Goal: Task Accomplishment & Management: Manage account settings

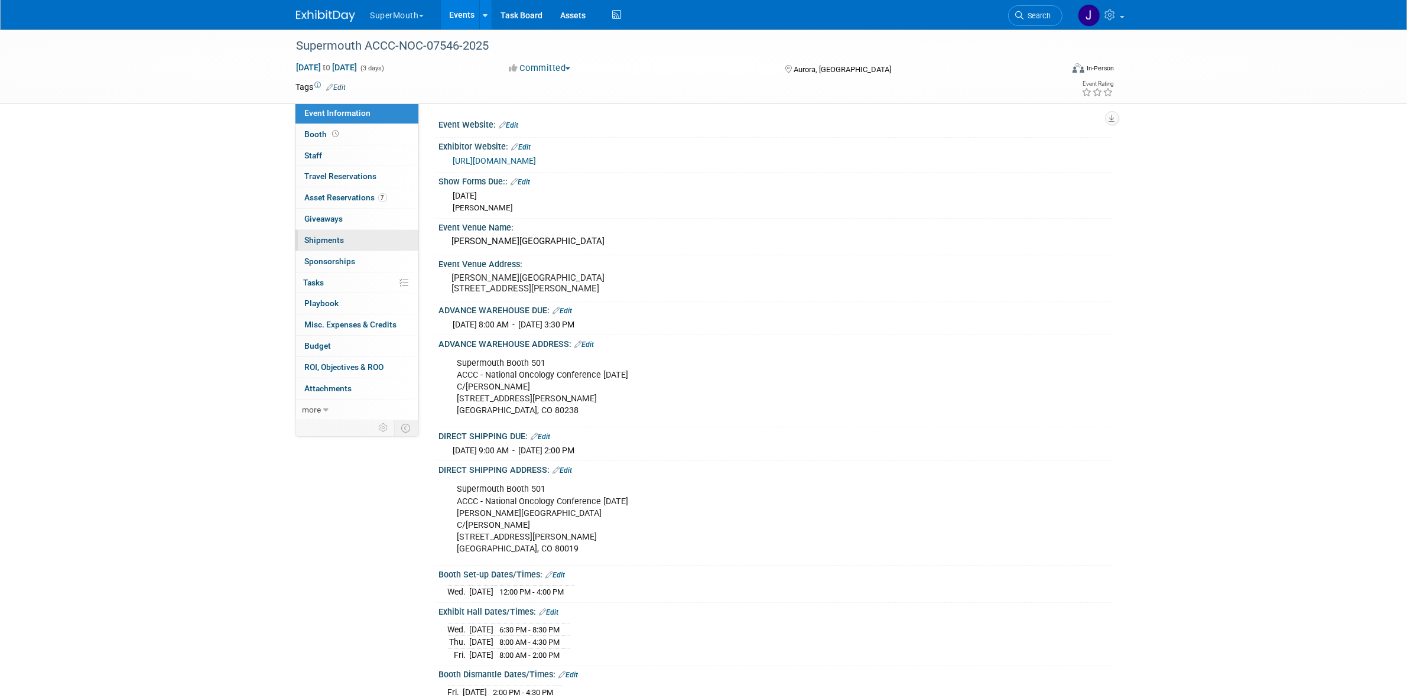
click at [368, 240] on link "0 Shipments 0" at bounding box center [356, 240] width 123 height 21
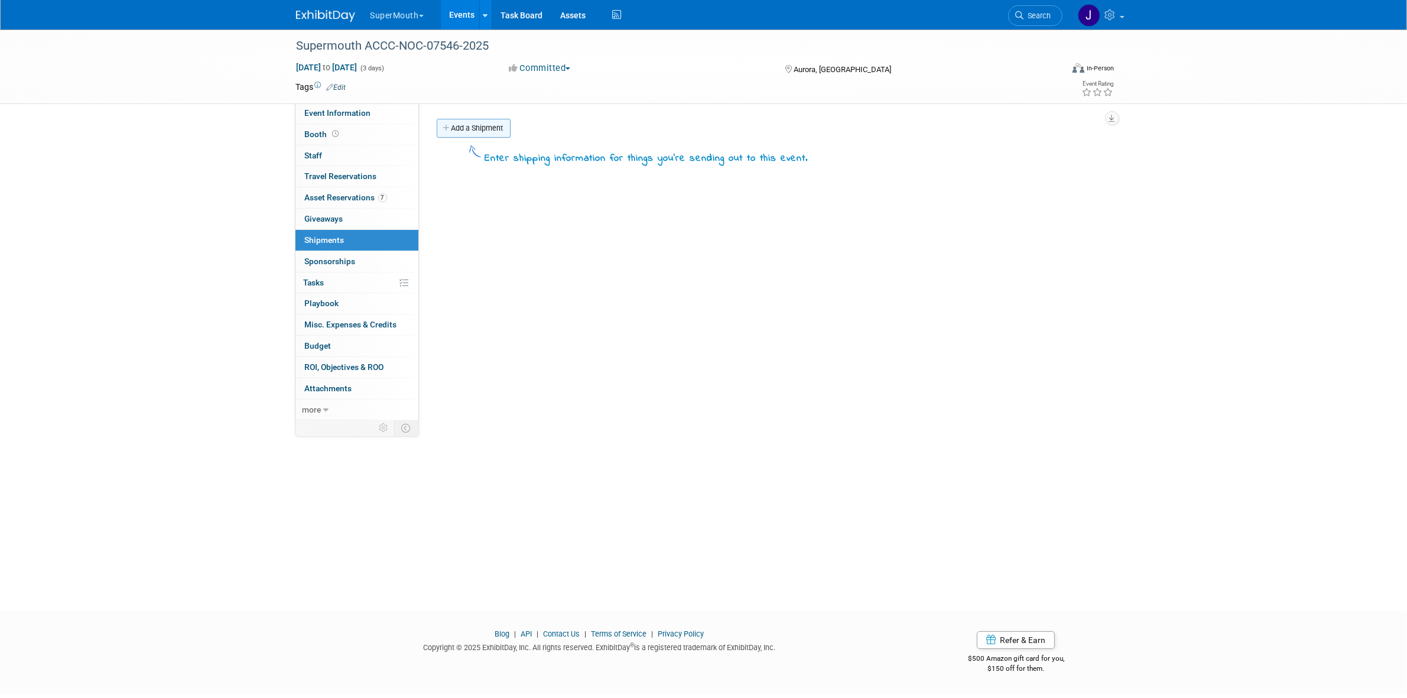
click at [477, 131] on link "Add a Shipment" at bounding box center [474, 128] width 74 height 19
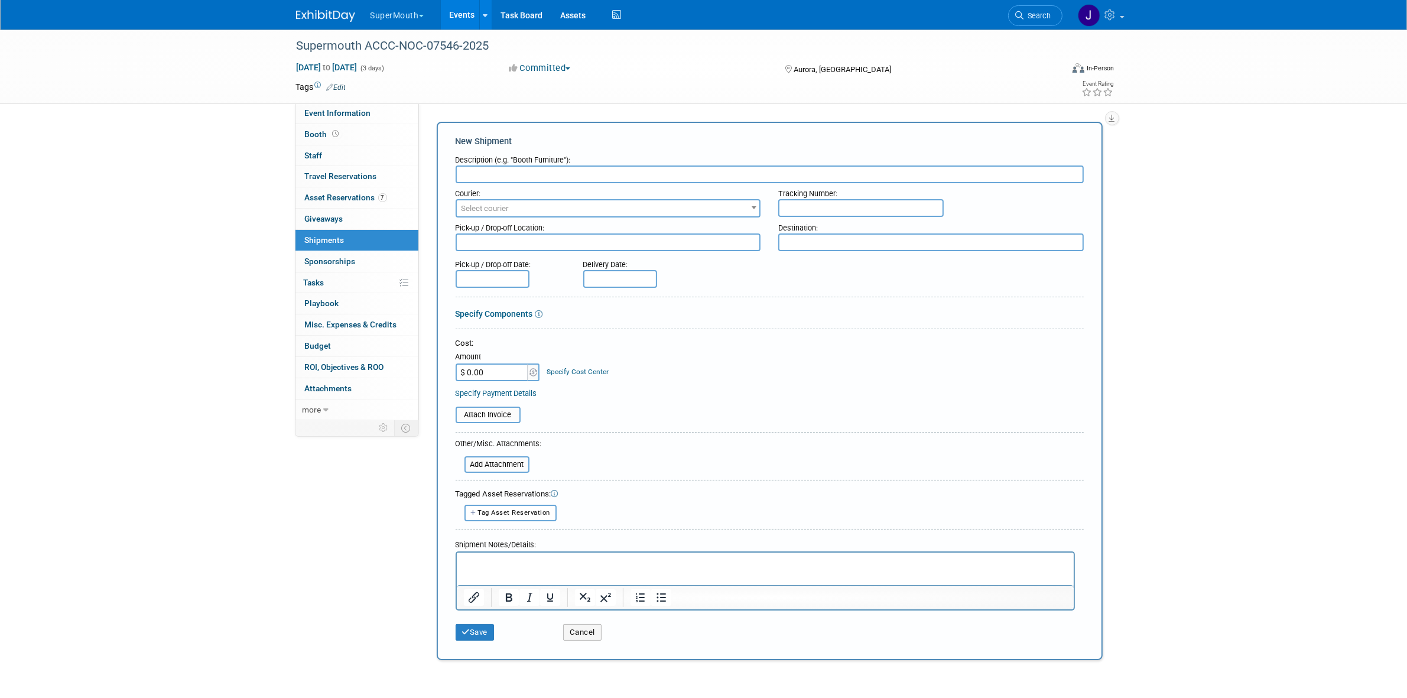
click at [840, 214] on input "text" at bounding box center [860, 208] width 165 height 18
paste input "474228753"
type input "474228753"
click at [660, 204] on span "Select courier" at bounding box center [608, 208] width 303 height 17
type input "t"
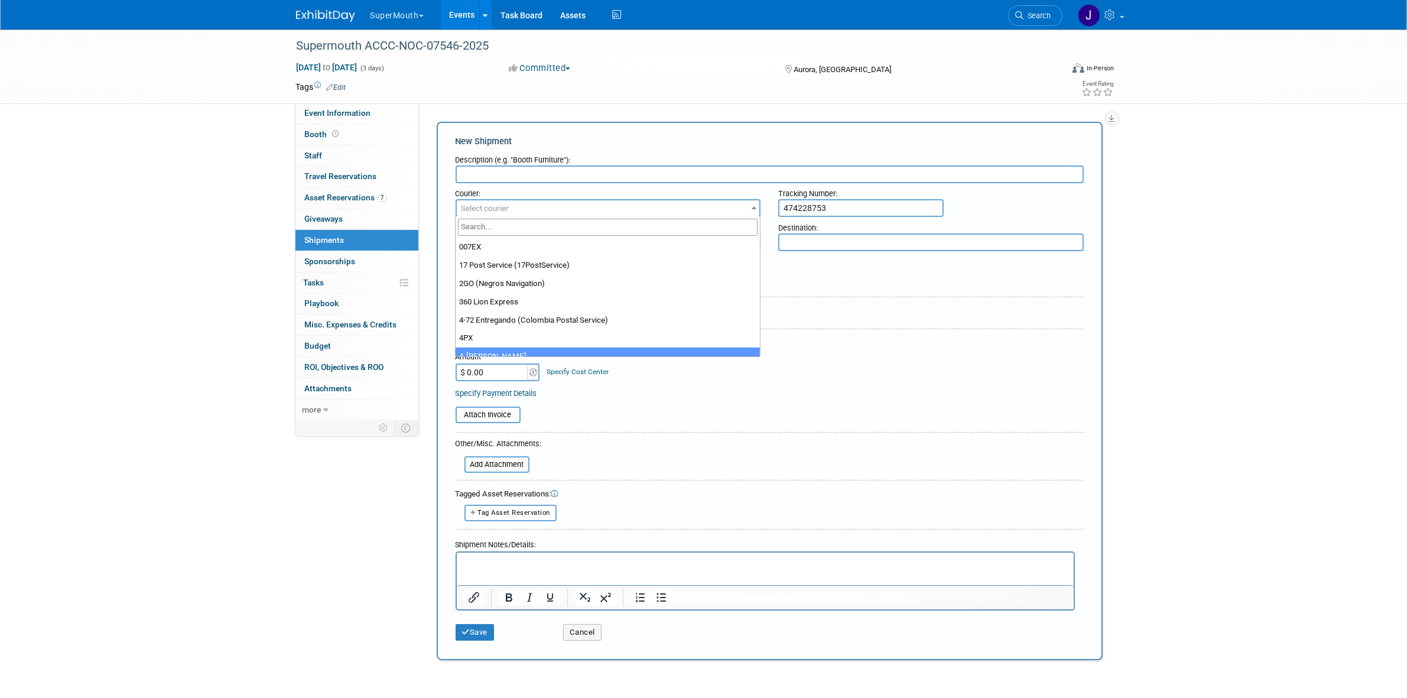
click at [638, 568] on html at bounding box center [764, 560] width 617 height 17
click at [373, 526] on div "Event Information Event Info Booth Booth 0 Staff 0 Staff 0 Travel Reservations …" at bounding box center [703, 347] width 833 height 635
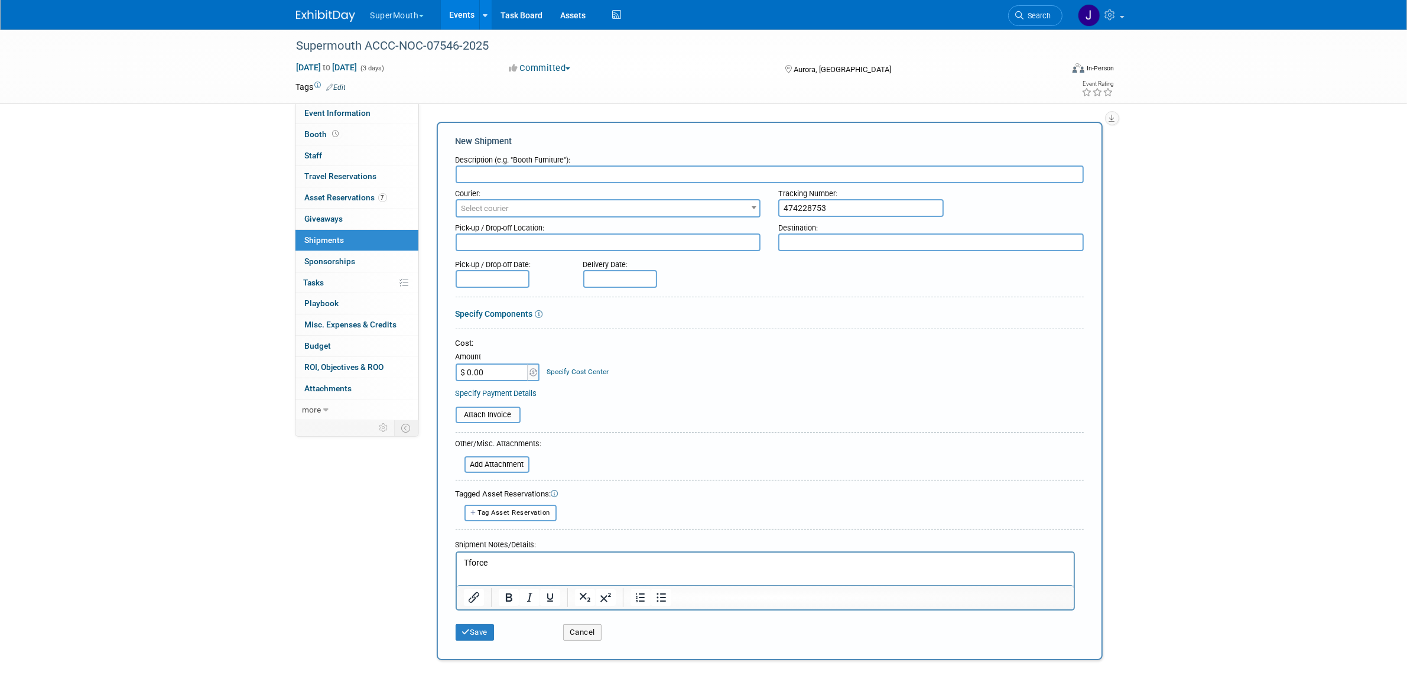
click at [544, 567] on p "Tforce" at bounding box center [764, 563] width 603 height 12
click at [690, 246] on textarea at bounding box center [608, 242] width 305 height 18
click at [529, 184] on div "Courier:" at bounding box center [608, 191] width 305 height 16
click at [532, 171] on input "text" at bounding box center [770, 174] width 628 height 18
click at [523, 241] on textarea at bounding box center [608, 242] width 305 height 18
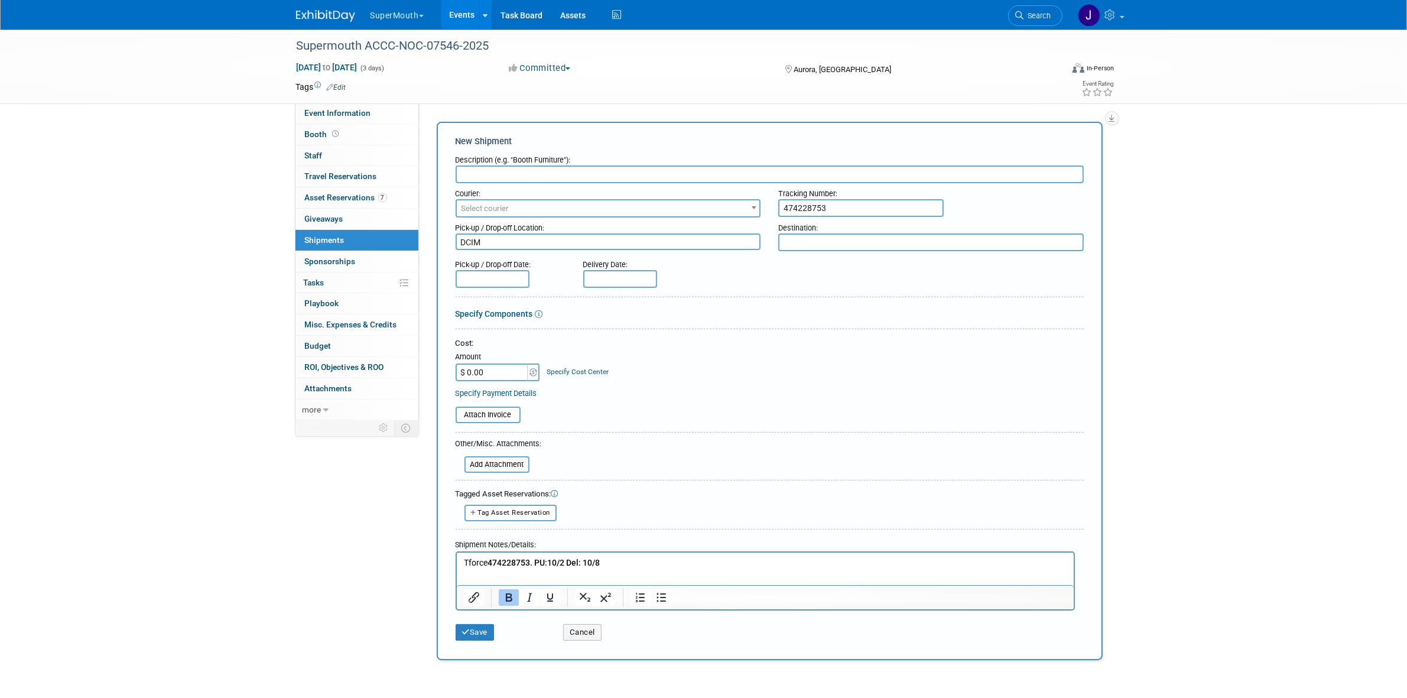
type textarea "DCIM"
type textarea "ACCC OCT 2025"
click at [545, 175] on input "text" at bounding box center [770, 174] width 628 height 18
click at [840, 243] on textarea "ACCC OCT 2025" at bounding box center [930, 241] width 305 height 17
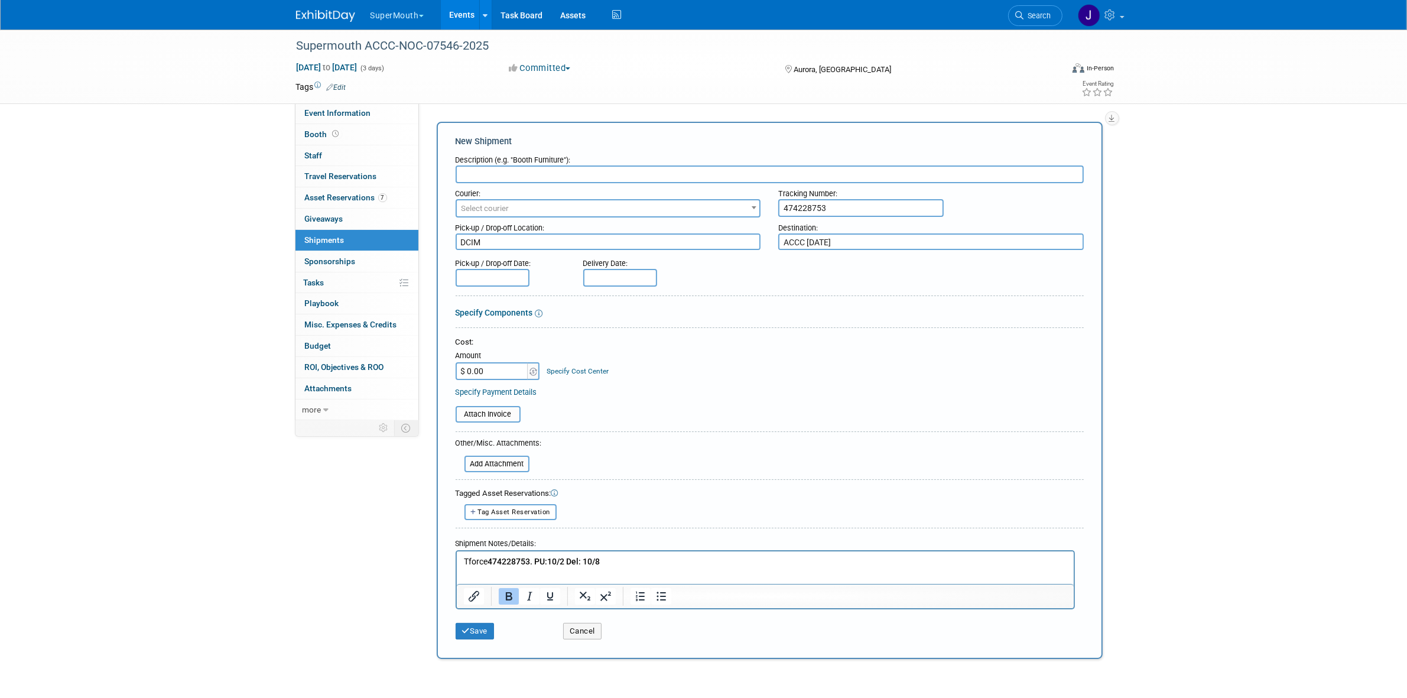
click at [840, 243] on textarea "ACCC OCT 2025" at bounding box center [930, 241] width 305 height 17
click at [714, 175] on input "text" at bounding box center [770, 174] width 628 height 18
paste input "ACCC OCT 2025"
click at [458, 171] on input "DCIM to ACCC OCT 2025" at bounding box center [770, 174] width 628 height 18
type input "2 pieces DCIM to ACCC OCT 2025"
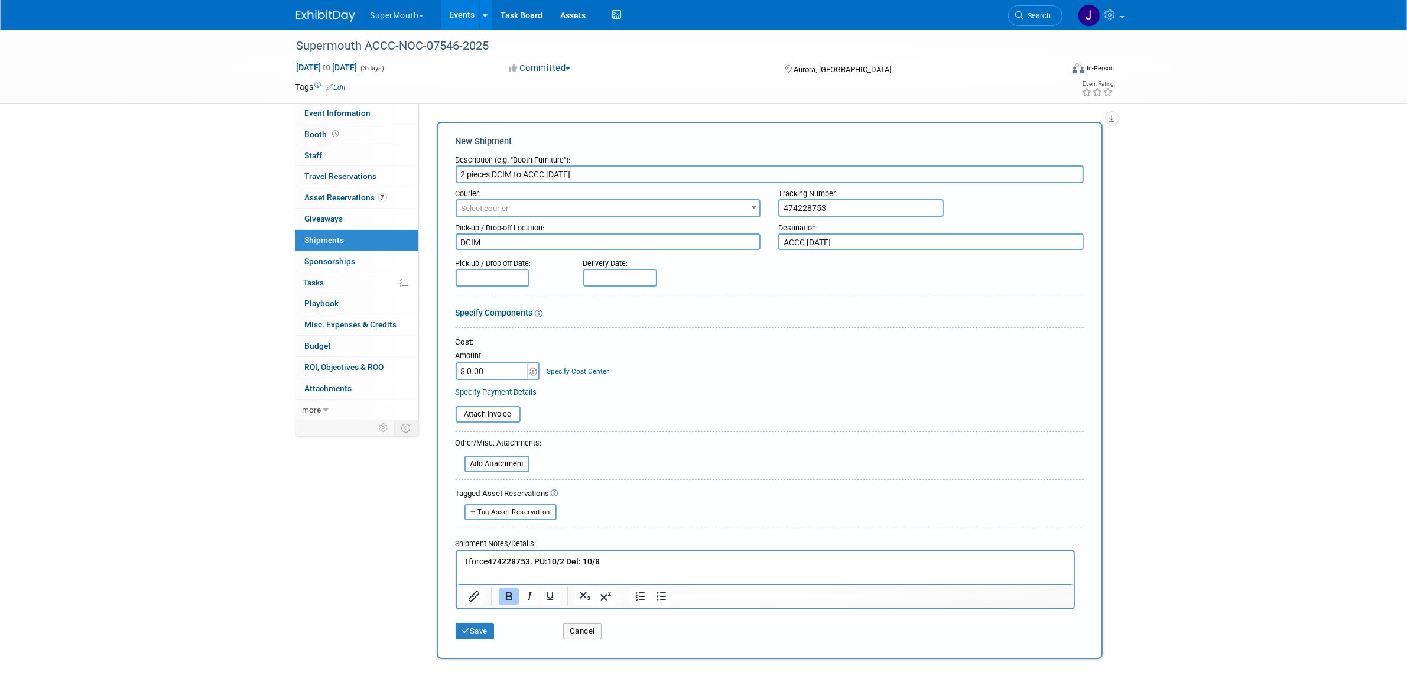
click at [709, 562] on p "Tforce 474228753. PU:10/2 Del: 10/8" at bounding box center [764, 562] width 603 height 12
click at [492, 261] on div "Pick-up / Drop-off Date:" at bounding box center [511, 261] width 110 height 16
click at [495, 267] on div "Pick-up / Drop-off Date:" at bounding box center [511, 261] width 110 height 16
drag, startPoint x: 495, startPoint y: 268, endPoint x: 494, endPoint y: 275, distance: 7.1
click at [494, 275] on input "text" at bounding box center [493, 278] width 74 height 18
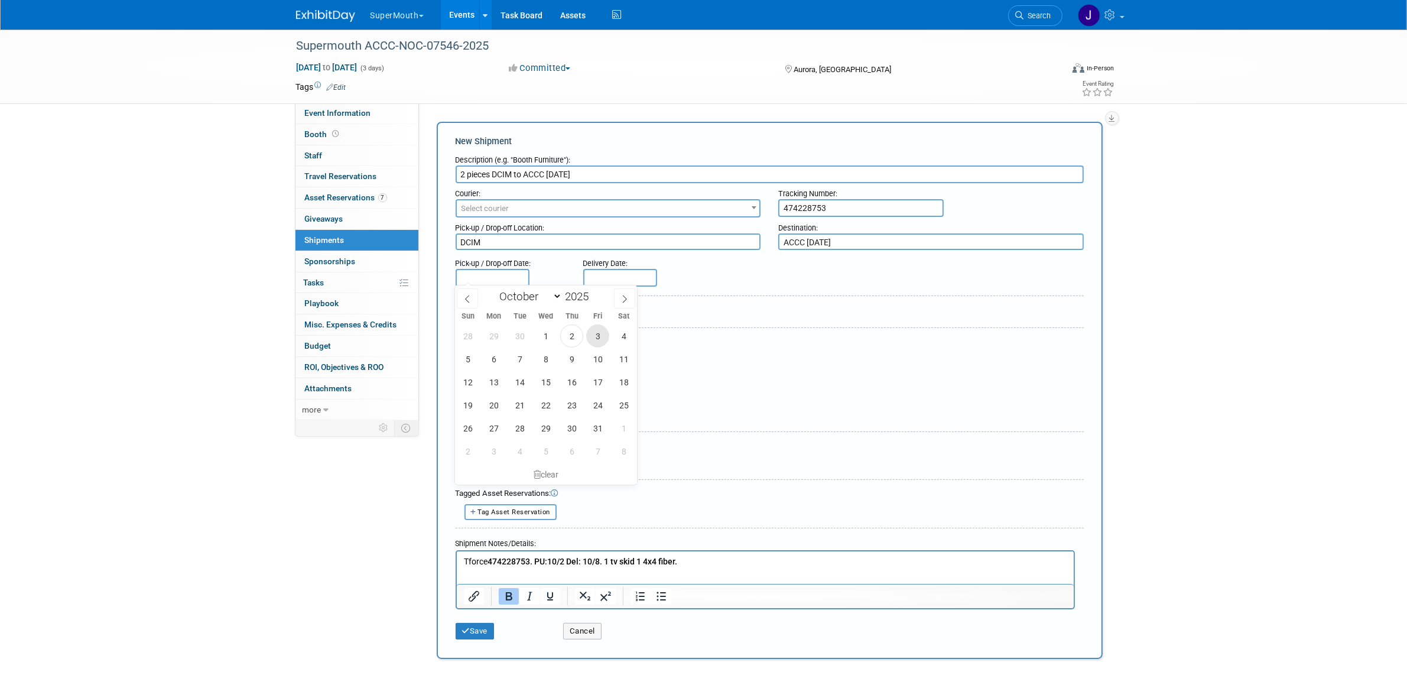
click at [592, 331] on span "3" at bounding box center [597, 335] width 23 height 23
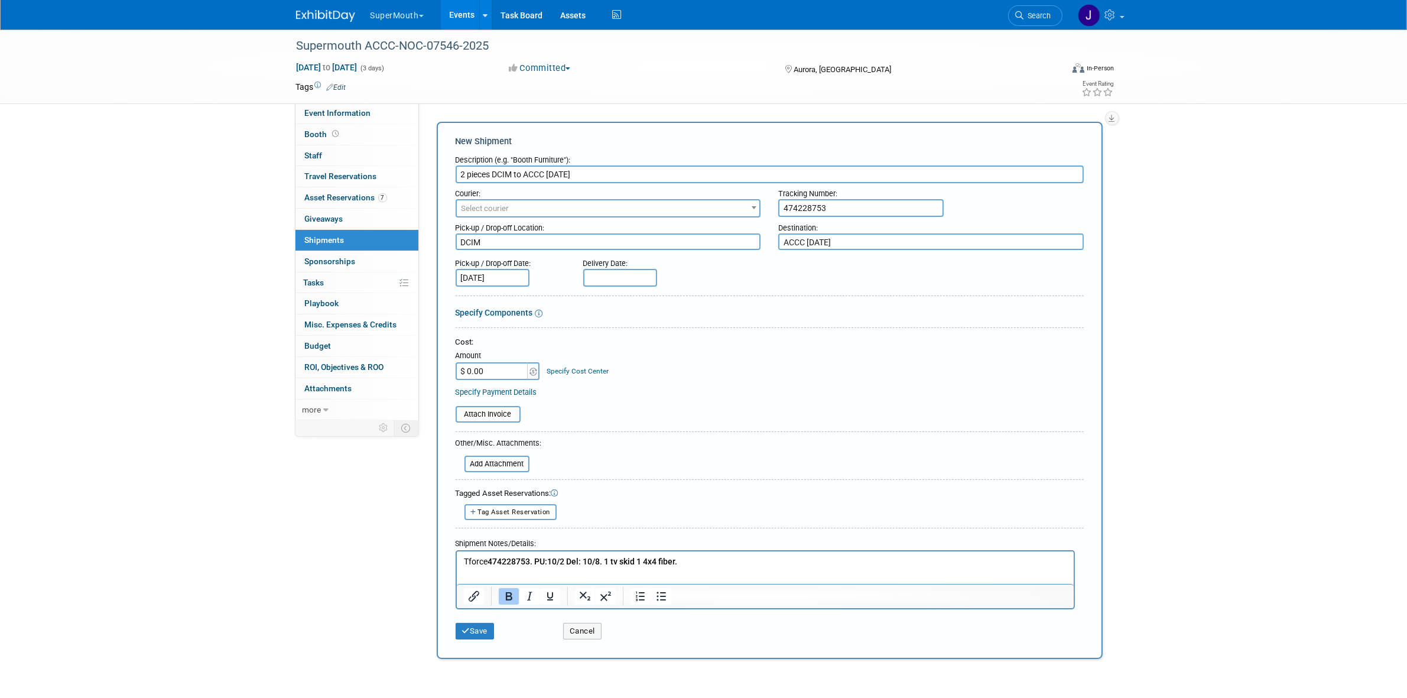
click at [590, 279] on body "SuperMouth Explore: My Workspaces 29 Go to Workspace: Accutron Axiodent BaseVac…" at bounding box center [703, 349] width 1407 height 698
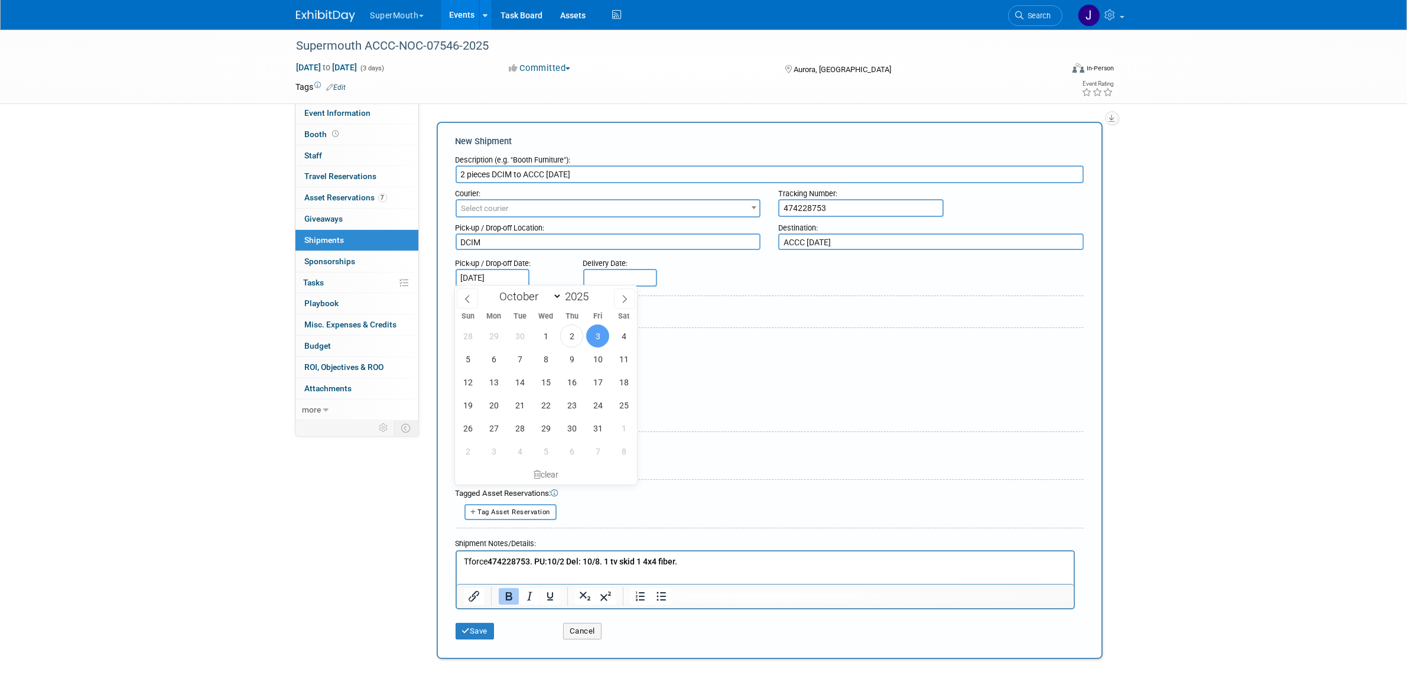
click at [473, 279] on body "SuperMouth Explore: My Workspaces 29 Go to Workspace: Accutron Axiodent BaseVac…" at bounding box center [703, 349] width 1407 height 698
click at [586, 334] on span "3" at bounding box center [597, 335] width 23 height 23
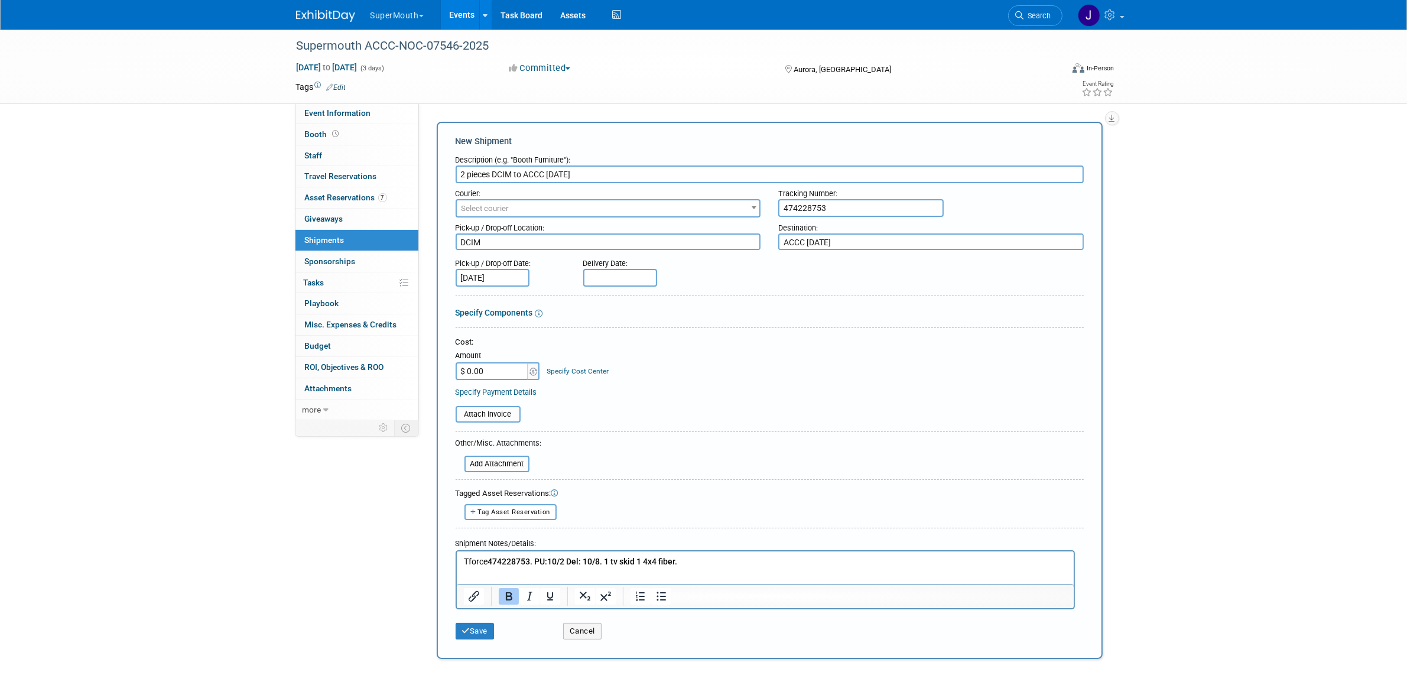
click at [494, 282] on input "Oct 3, 2025" at bounding box center [493, 278] width 74 height 18
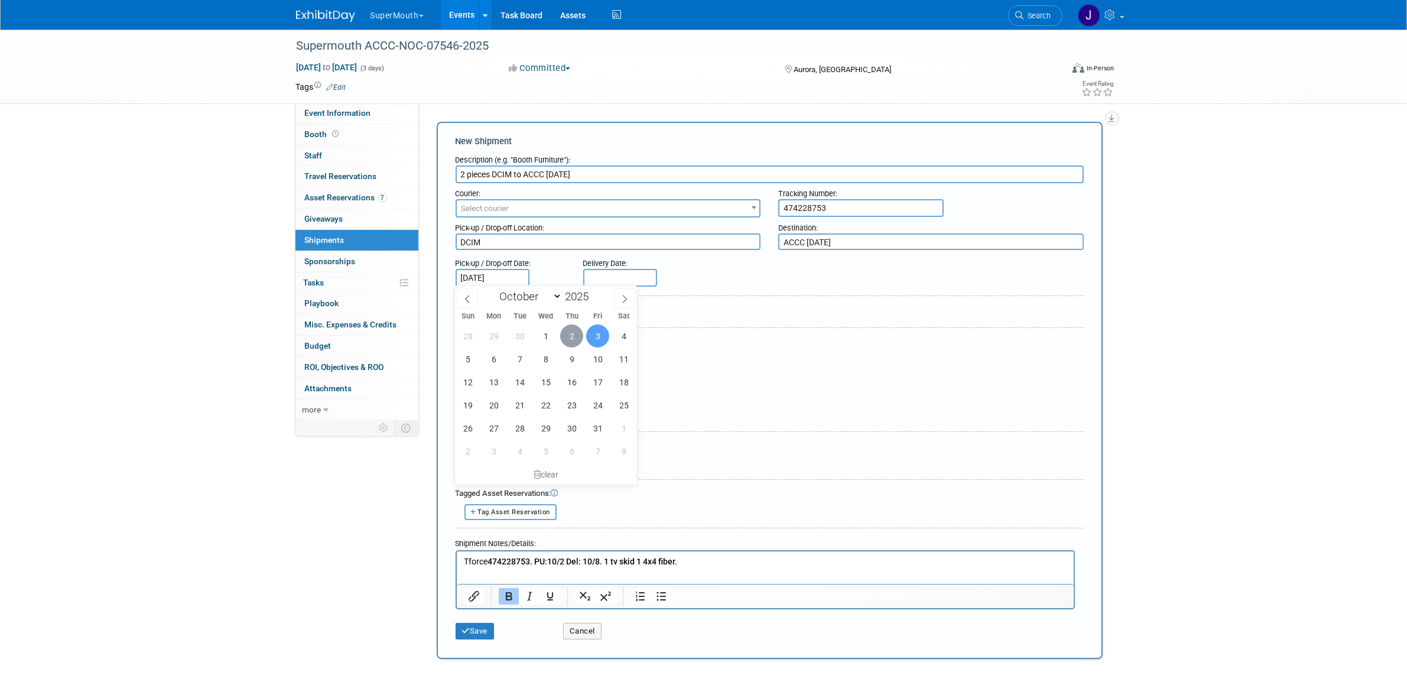
click at [565, 332] on span "2" at bounding box center [571, 335] width 23 height 23
type input "Oct 2, 2025"
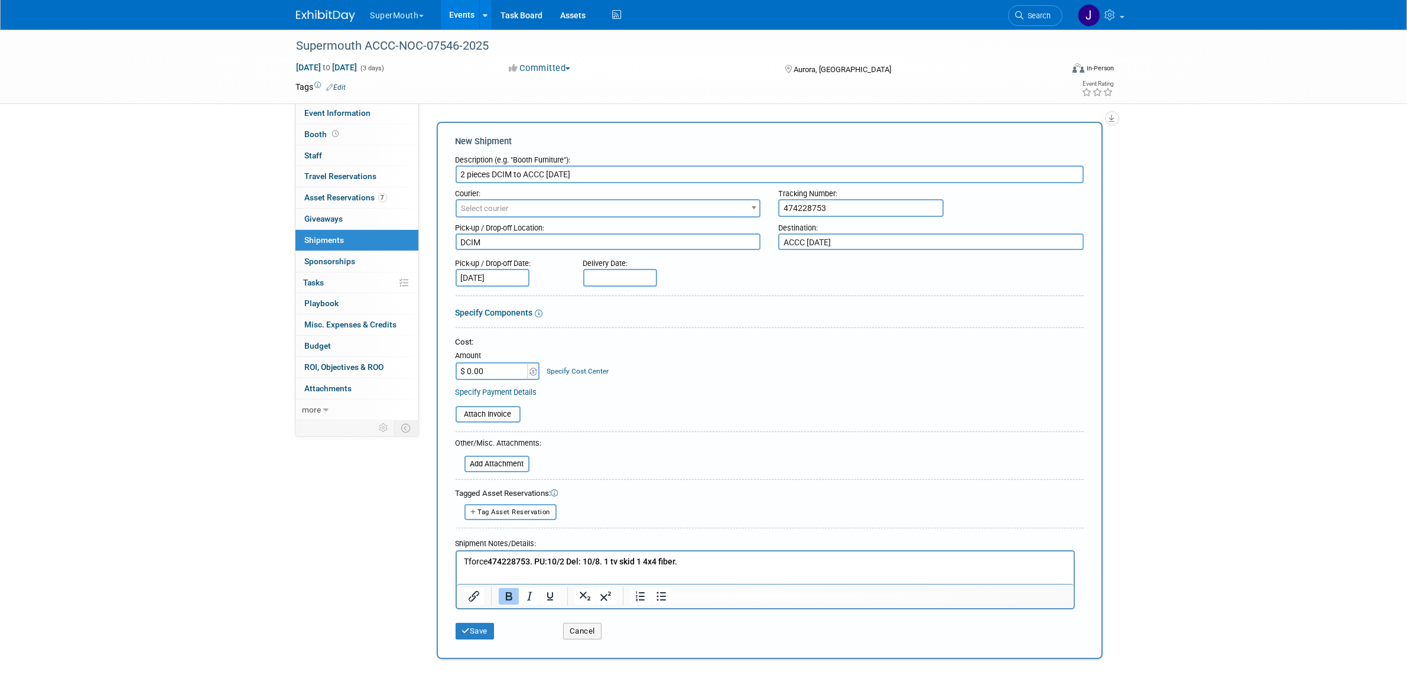
click at [603, 285] on form "Description (e.g. "Booth Furniture"): 2 pieces DCIM to ACCC OCT 2025 Courier: 0…" at bounding box center [770, 397] width 628 height 496
click at [606, 279] on input "text" at bounding box center [620, 278] width 74 height 18
click at [679, 356] on span "8" at bounding box center [673, 358] width 23 height 23
type input "Oct 8, 2025"
click at [494, 419] on form "Description (e.g. "Booth Furniture"): 2 pieces DCIM to ACCC OCT 2025 Courier: 0…" at bounding box center [770, 397] width 628 height 496
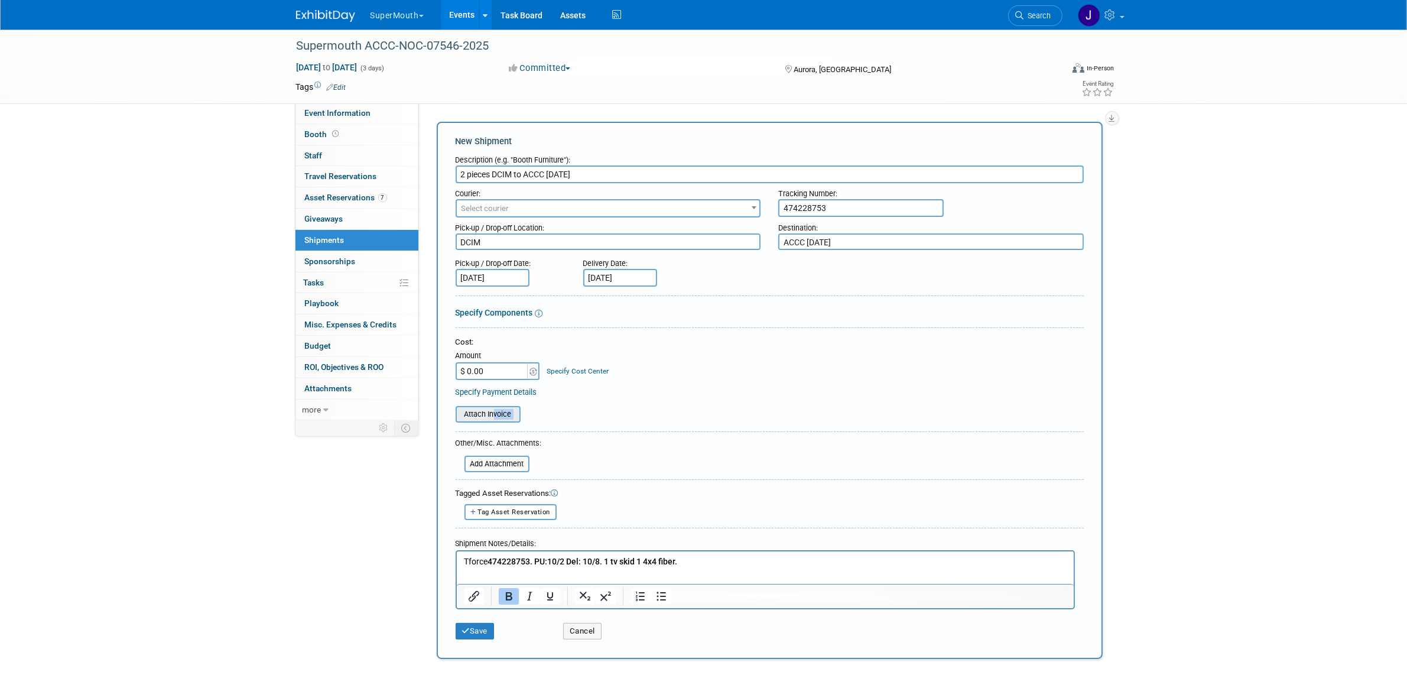
click at [496, 417] on input "file" at bounding box center [449, 414] width 141 height 14
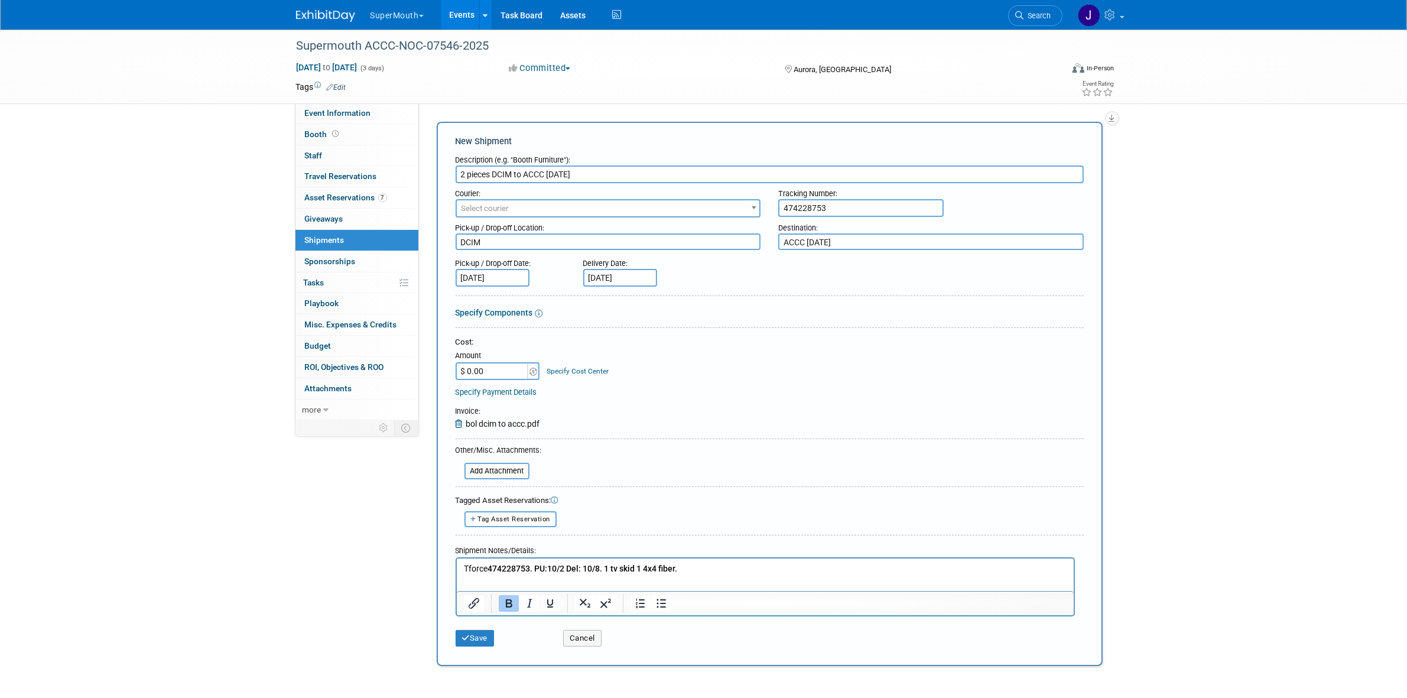
click at [314, 461] on div "Event Information Event Info Booth Booth 0 Staff 0 Staff 0 Travel Reservations …" at bounding box center [703, 350] width 833 height 640
click at [715, 565] on p "Tforce 474228753. PU:10/2 Del: 10/8. 1 tv skid 1 4x4 fiber." at bounding box center [764, 569] width 603 height 12
click at [493, 634] on button "Save" at bounding box center [475, 638] width 39 height 17
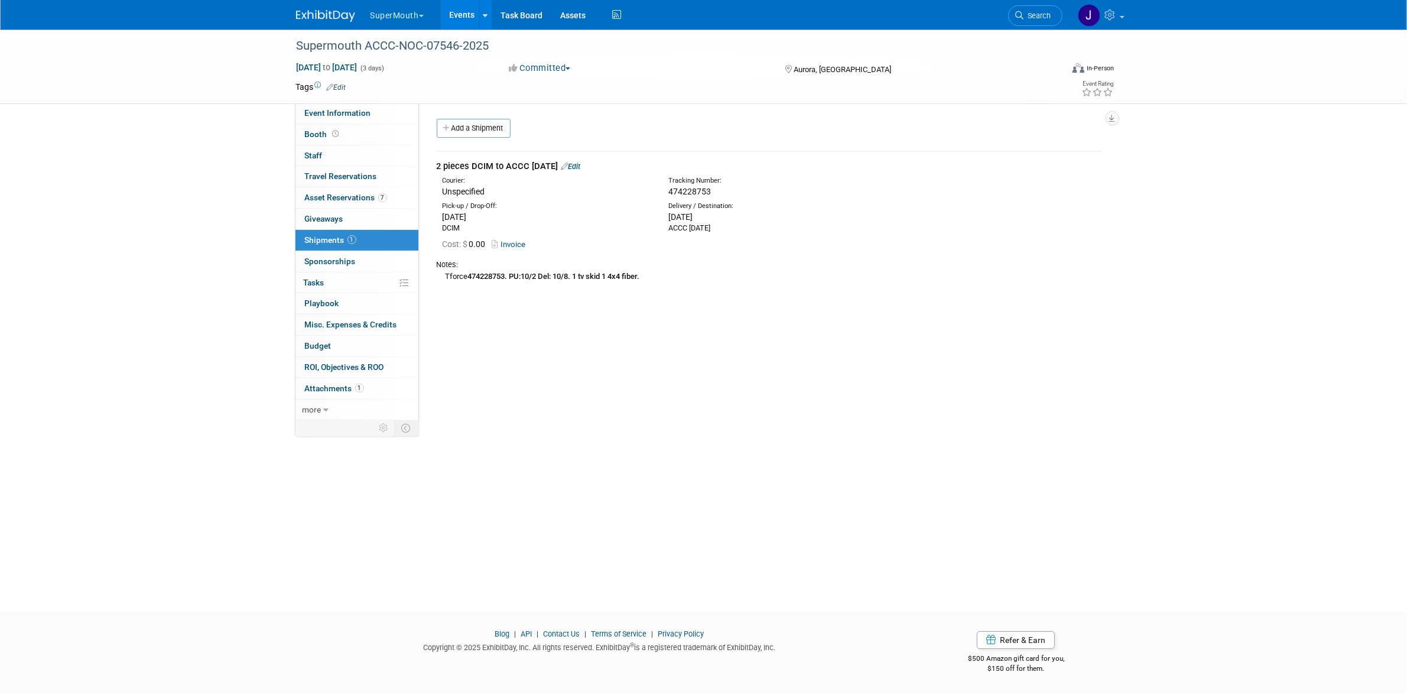
drag, startPoint x: 576, startPoint y: 162, endPoint x: 615, endPoint y: 176, distance: 41.3
click at [568, 162] on icon at bounding box center [564, 166] width 7 height 8
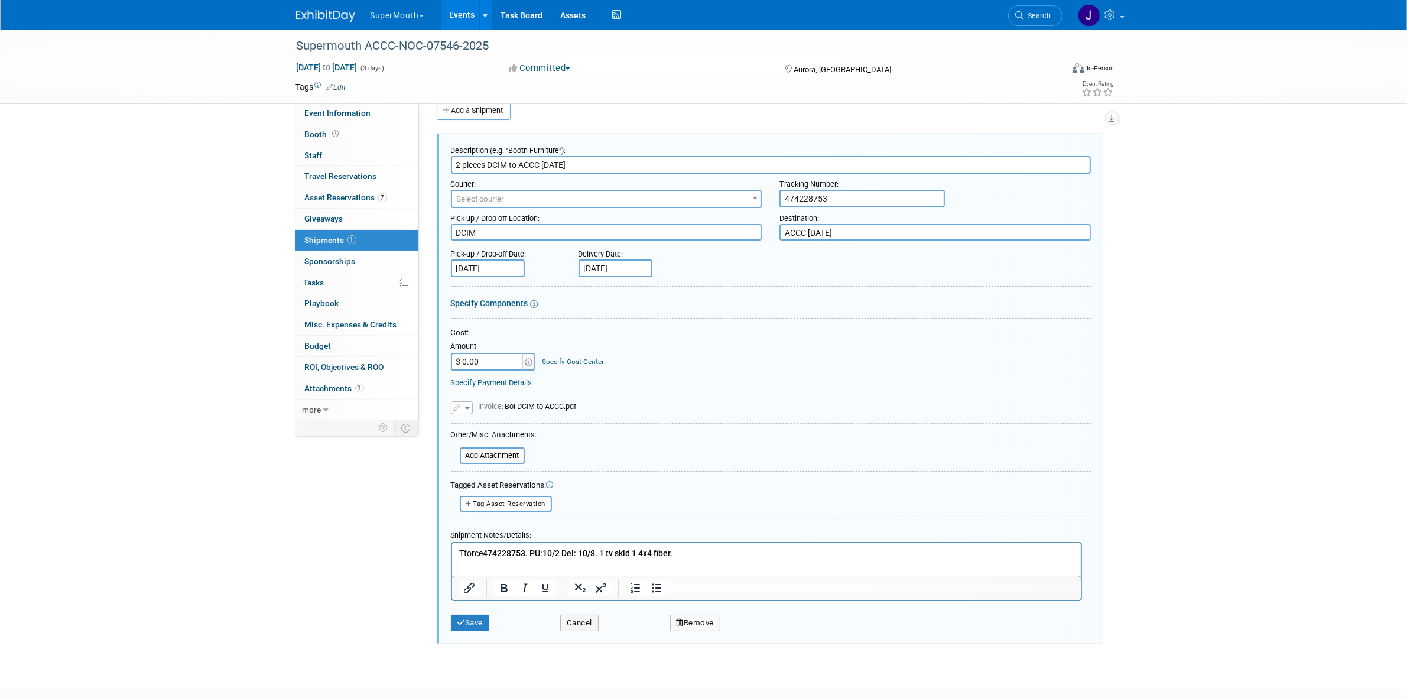
click at [458, 549] on p "Tforce 474228753. PU:10/2 Del: 10/8. 1 tv skid 1 4x4 fiber." at bounding box center [765, 554] width 615 height 12
click at [489, 614] on button "Save" at bounding box center [470, 622] width 39 height 17
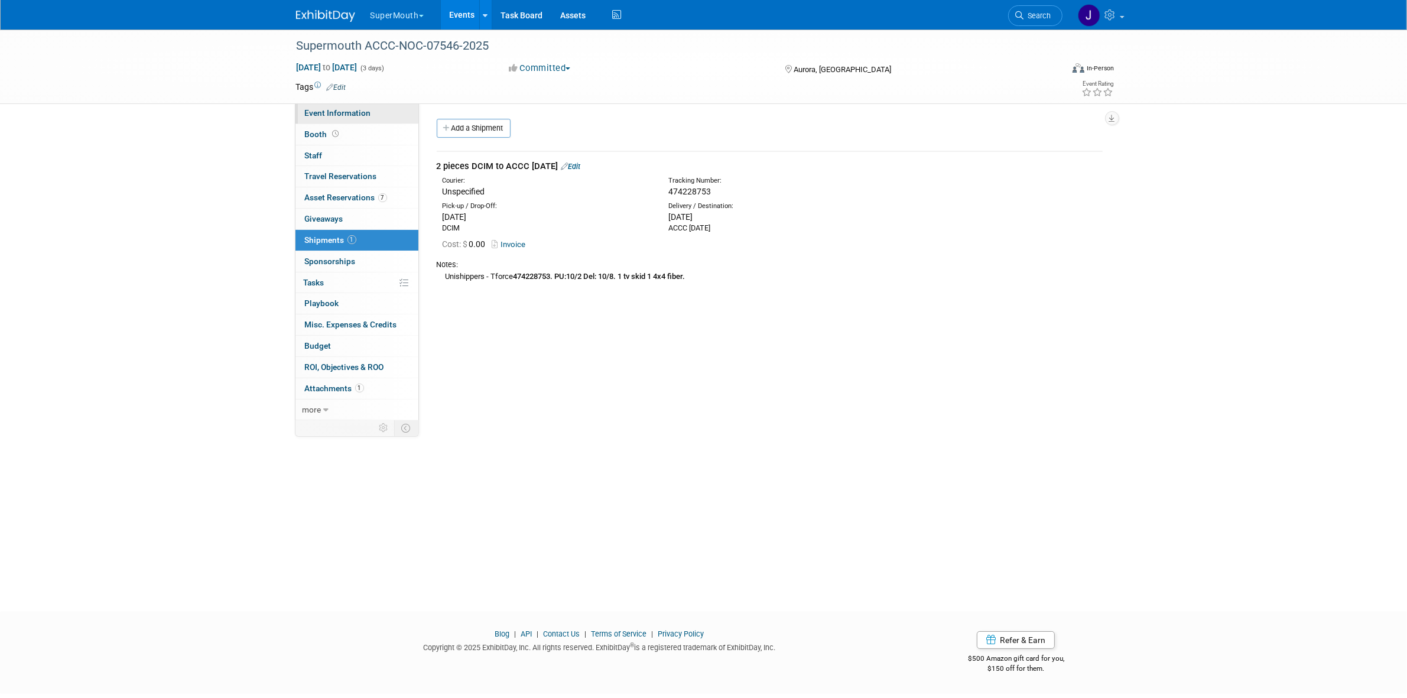
click at [320, 118] on link "Event Information" at bounding box center [356, 113] width 123 height 21
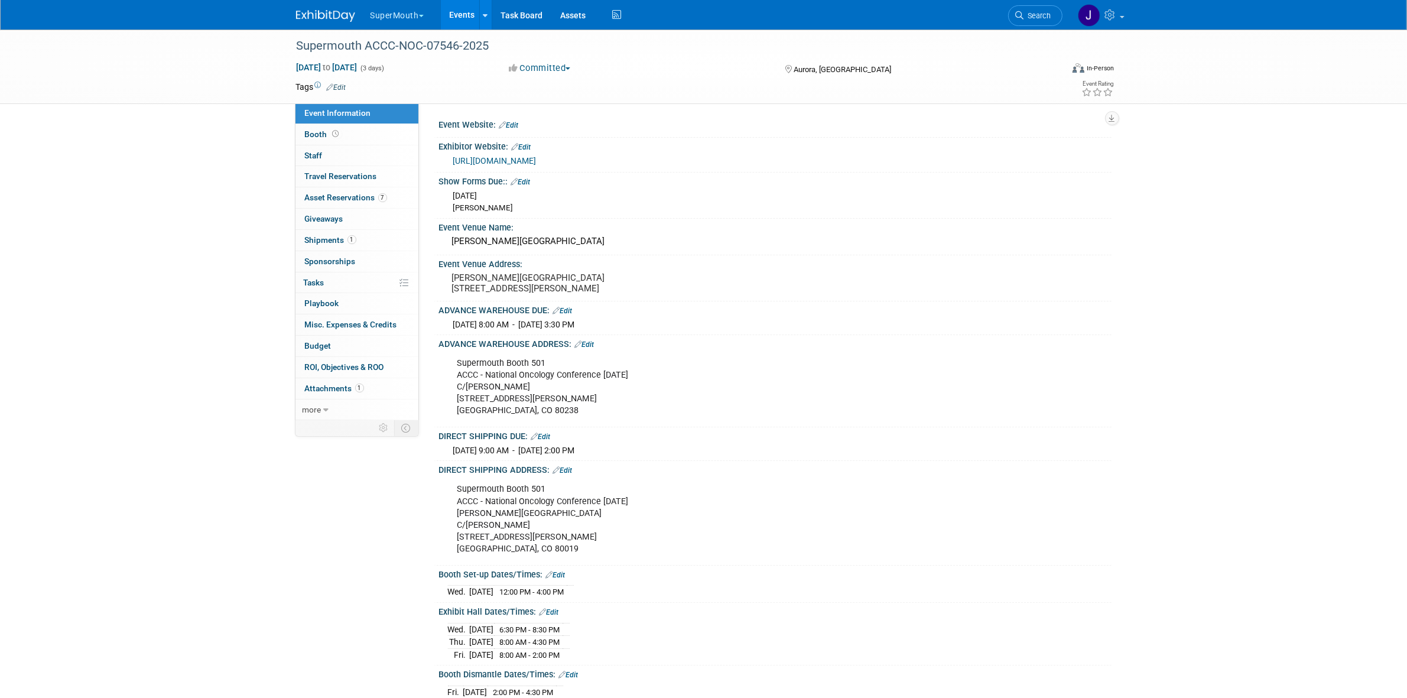
drag, startPoint x: 463, startPoint y: 239, endPoint x: 438, endPoint y: 311, distance: 76.2
click at [470, 260] on div "Event Website: Edit Exhibitor Website: Edit https://www.freemanco.com/store/sho…" at bounding box center [770, 461] width 666 height 690
click at [84, 318] on div "Supermouth ACCC-NOC-07546-2025 Oct 15, 2025 to Oct 17, 2025 (3 days) Oct 15, 20…" at bounding box center [703, 429] width 1407 height 799
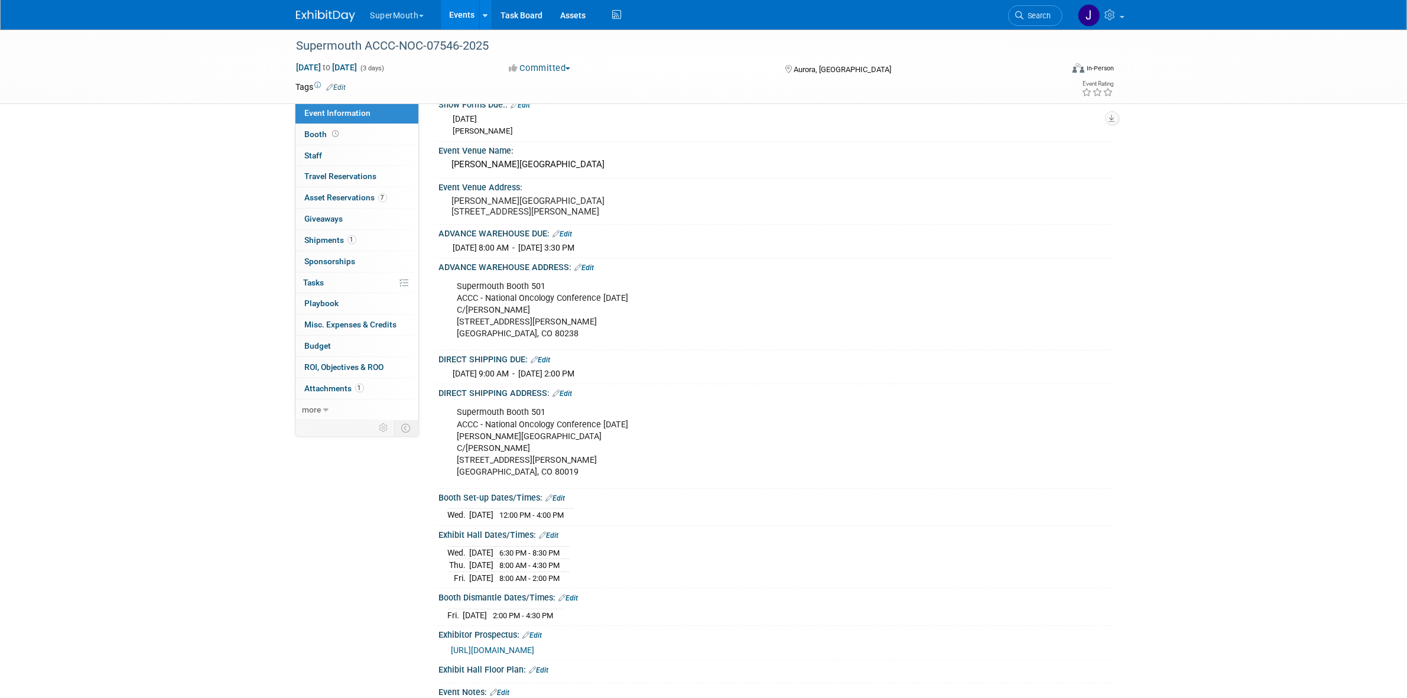
scroll to position [148, 0]
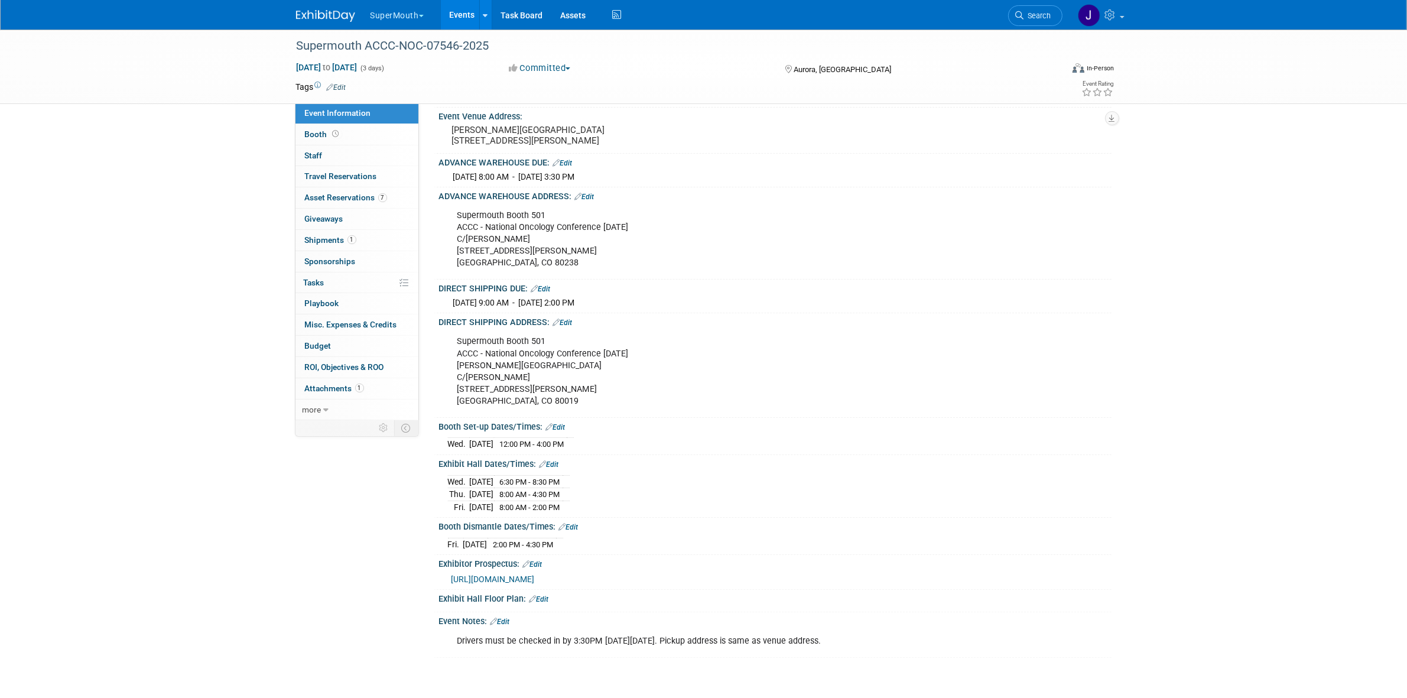
drag, startPoint x: 447, startPoint y: 553, endPoint x: 578, endPoint y: 557, distance: 130.6
click at [563, 550] on tr "Fri. Oct 17, 2025 2:00 PM - 4:30 PM" at bounding box center [505, 544] width 115 height 12
click at [563, 550] on td at bounding box center [559, 544] width 7 height 12
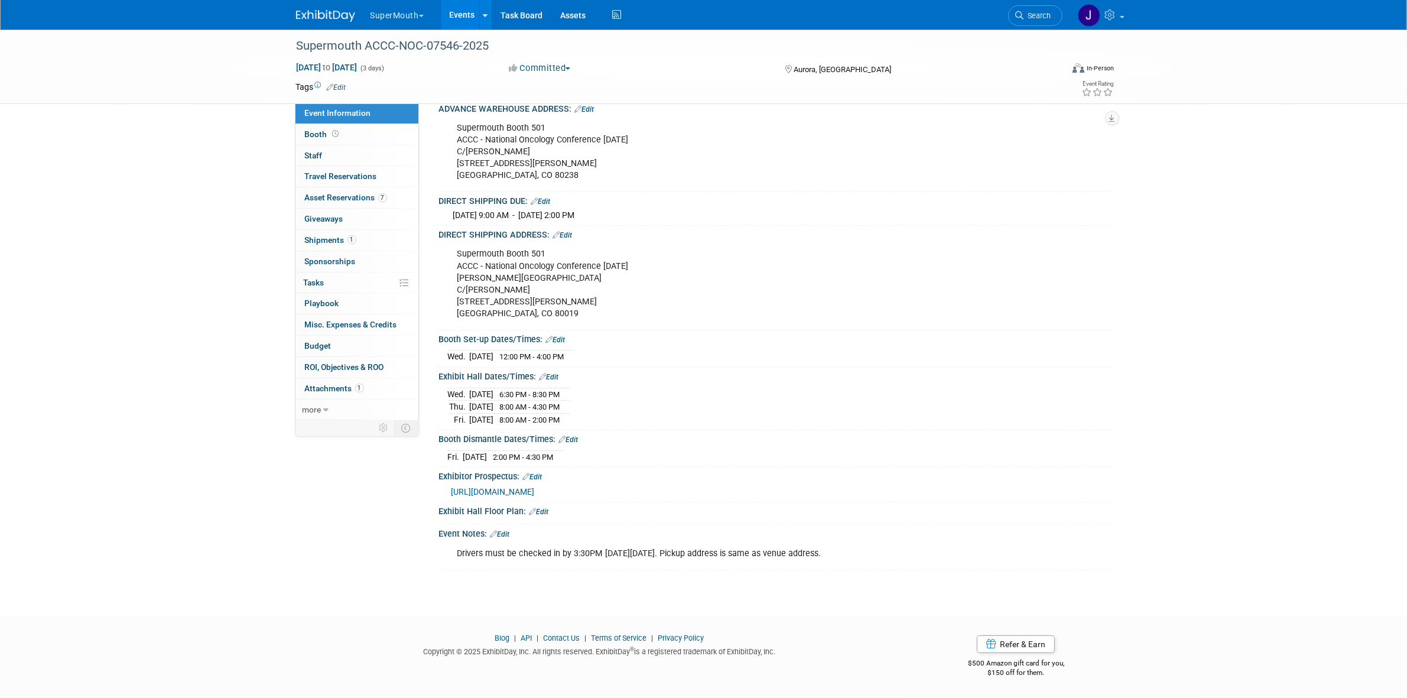
scroll to position [246, 0]
click at [492, 555] on div "Drivers must be checked in by 3:30PM on Friday, Oct 17th. Pickup address is sam…" at bounding box center [715, 554] width 532 height 24
click at [430, 560] on div "Event Information Event Info Booth Booth 0 Staff 0 Staff 0 Travel Reservations …" at bounding box center [703, 182] width 833 height 776
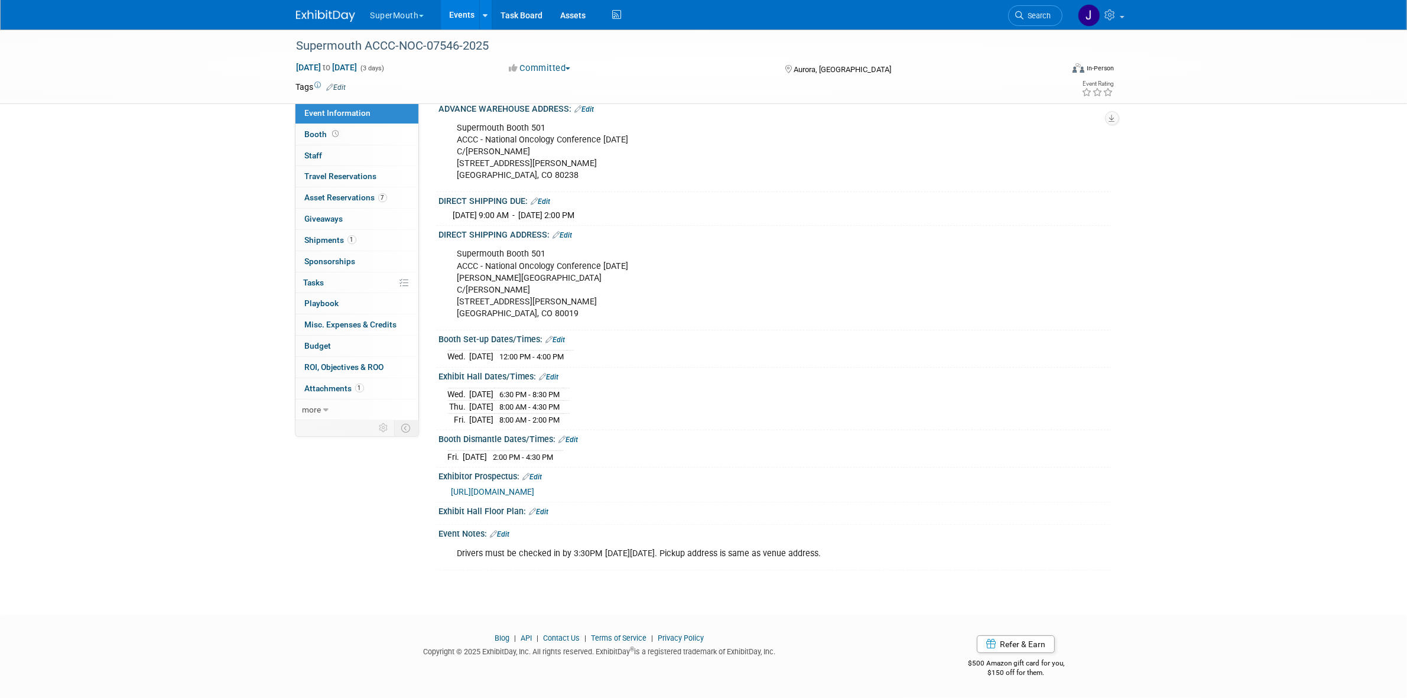
drag, startPoint x: 445, startPoint y: 549, endPoint x: 845, endPoint y: 551, distance: 400.6
click at [845, 551] on div "Drivers must be checked in by 3:30PM on Friday, Oct 17th. Pickup address is sam…" at bounding box center [775, 553] width 672 height 28
click at [845, 551] on div "Drivers must be checked in by 3:30PM on Friday, Oct 17th. Pickup address is sam…" at bounding box center [715, 554] width 532 height 24
click at [616, 556] on div "Drivers must be checked in by 3:30PM on Friday, Oct 17th. Pickup address is sam…" at bounding box center [715, 554] width 532 height 24
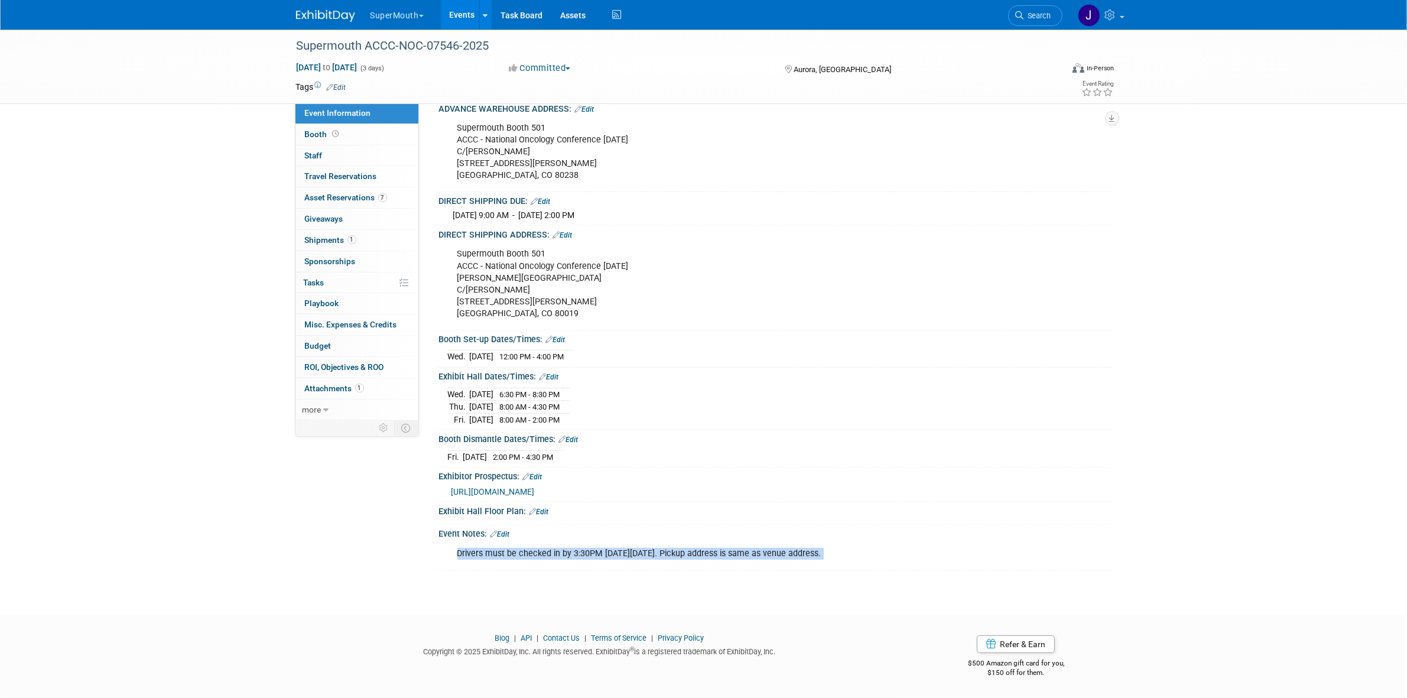
click at [616, 556] on div "Drivers must be checked in by 3:30PM on Friday, Oct 17th. Pickup address is sam…" at bounding box center [715, 554] width 532 height 24
click at [603, 562] on div "Drivers must be checked in by 3:30PM on Friday, Oct 17th. Pickup address is sam…" at bounding box center [715, 554] width 532 height 24
click at [604, 558] on div "Drivers must be checked in by 3:30PM on Friday, Oct 17th. Pickup address is sam…" at bounding box center [715, 554] width 532 height 24
click at [604, 557] on div "Drivers must be checked in by 3:30PM on Friday, Oct 17th. Pickup address is sam…" at bounding box center [715, 554] width 532 height 24
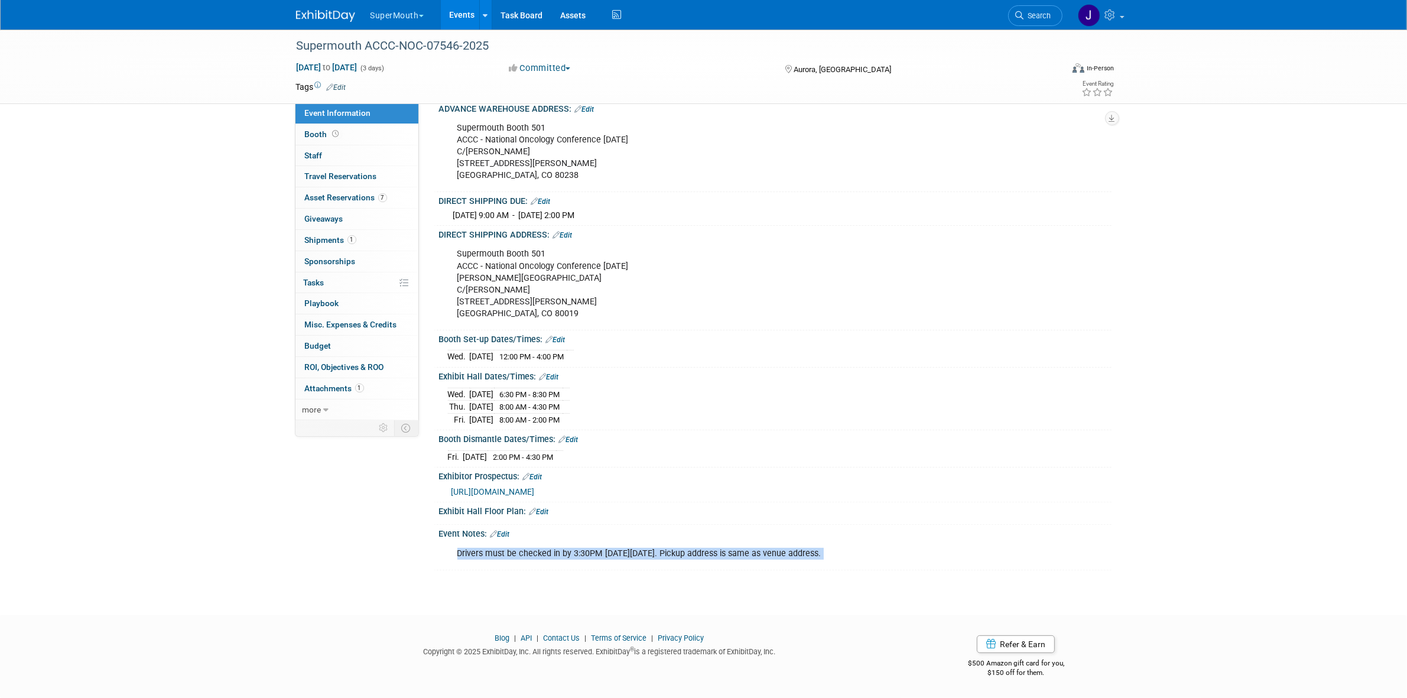
click at [497, 552] on div "Drivers must be checked in by 3:30PM on Friday, Oct 17th. Pickup address is sam…" at bounding box center [715, 554] width 532 height 24
click at [520, 555] on div "Drivers must be checked in by 3:30PM on Friday, Oct 17th. Pickup address is sam…" at bounding box center [715, 554] width 532 height 24
copy div "Drivers must be checked in by 3:30PM on Friday, Oct 17th. Pickup address is sam…"
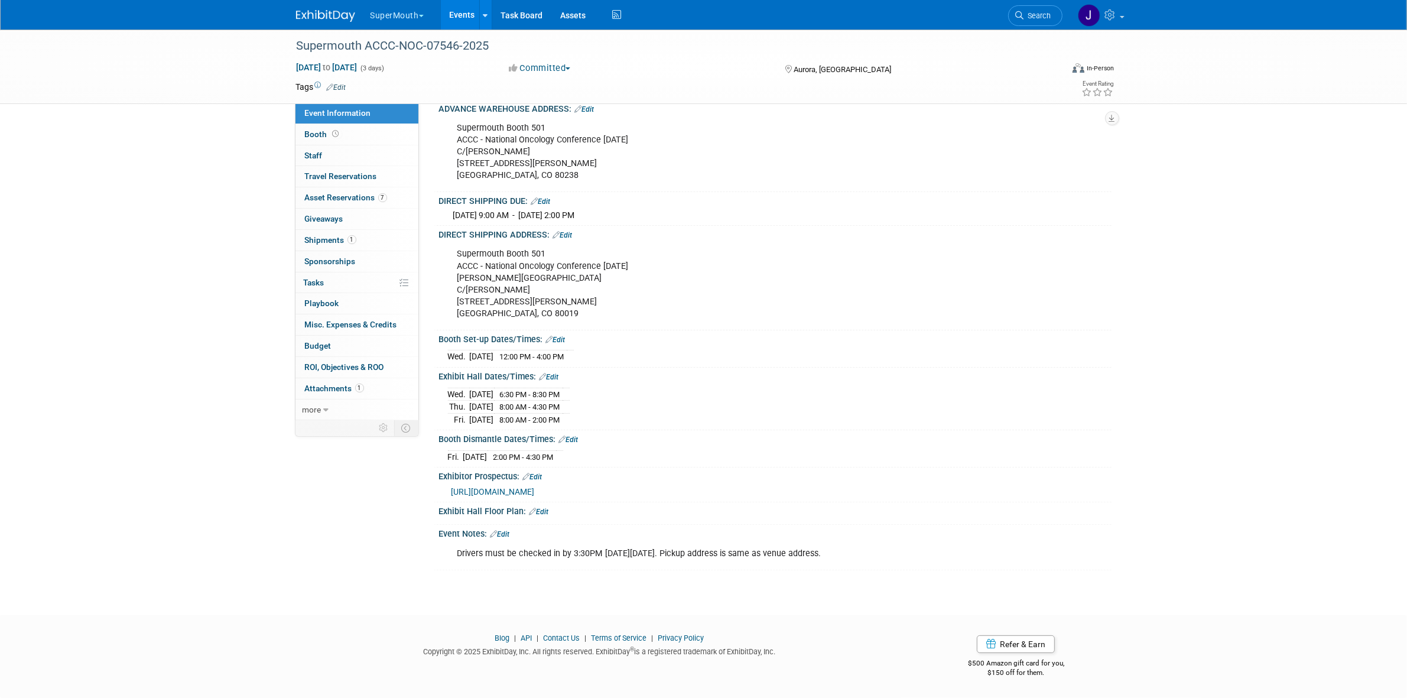
click at [630, 441] on div "Booth Dismantle Dates/Times: Edit" at bounding box center [775, 437] width 672 height 15
click at [603, 483] on div "https://www.freemanco.com/documents/quick-facts?showId=539735&venueId=177002877…" at bounding box center [775, 490] width 672 height 17
click at [535, 492] on span "https://www.freemanco.com/documents/quick-facts?showId=539735&venueId=177002877…" at bounding box center [492, 491] width 83 height 9
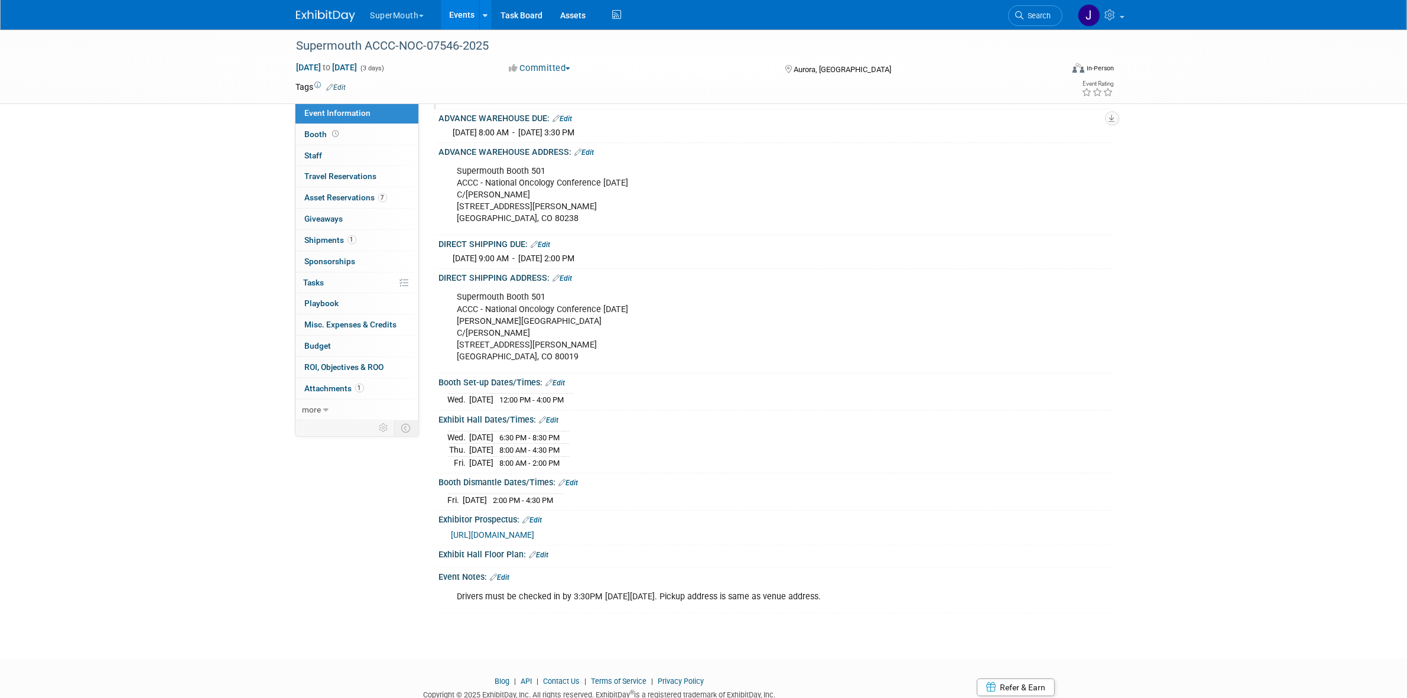
scroll to position [24, 0]
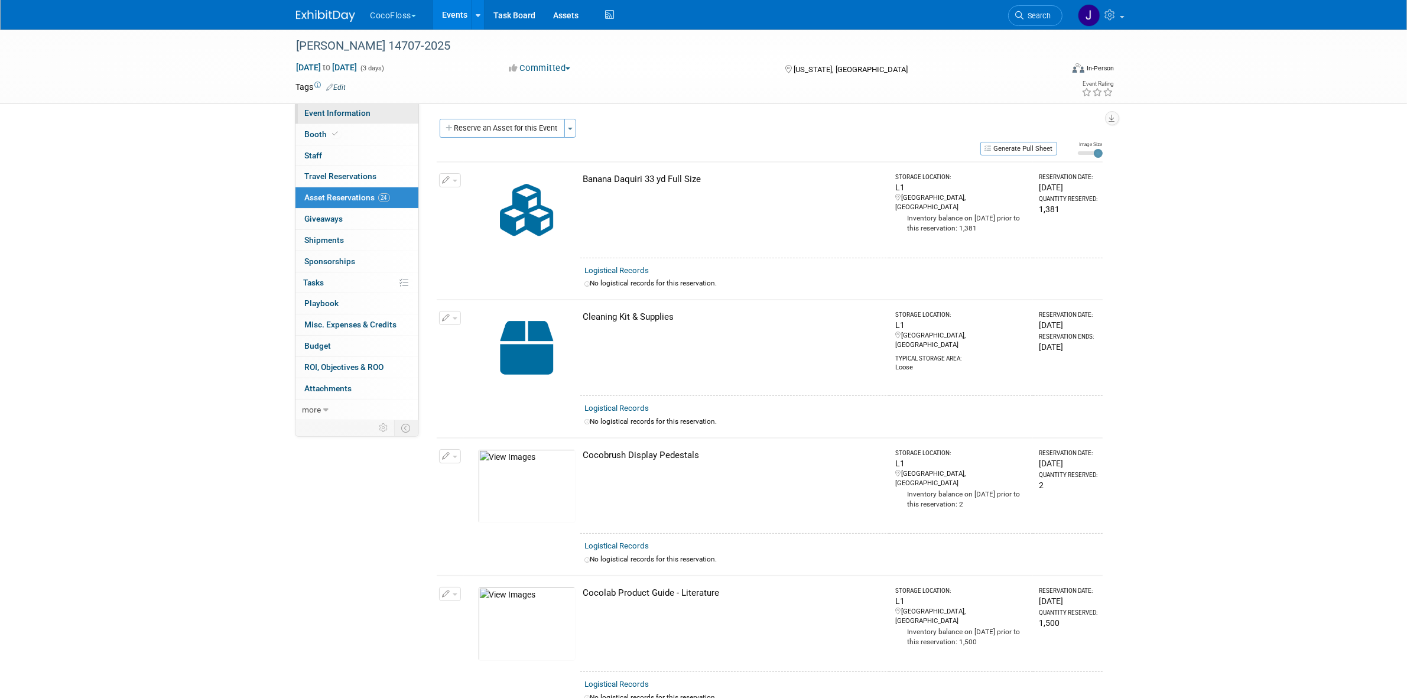
click at [355, 113] on span "Event Information" at bounding box center [338, 112] width 66 height 9
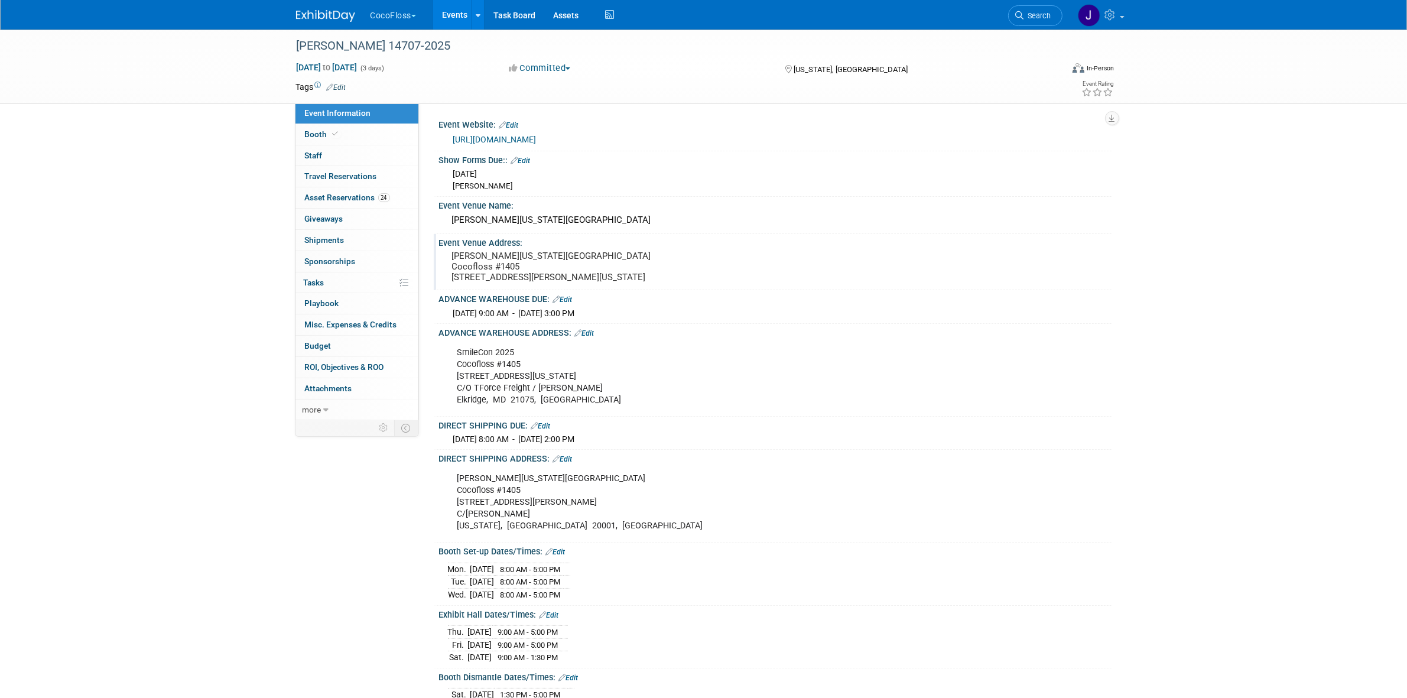
click at [518, 243] on div "Event Venue Address:" at bounding box center [775, 241] width 672 height 15
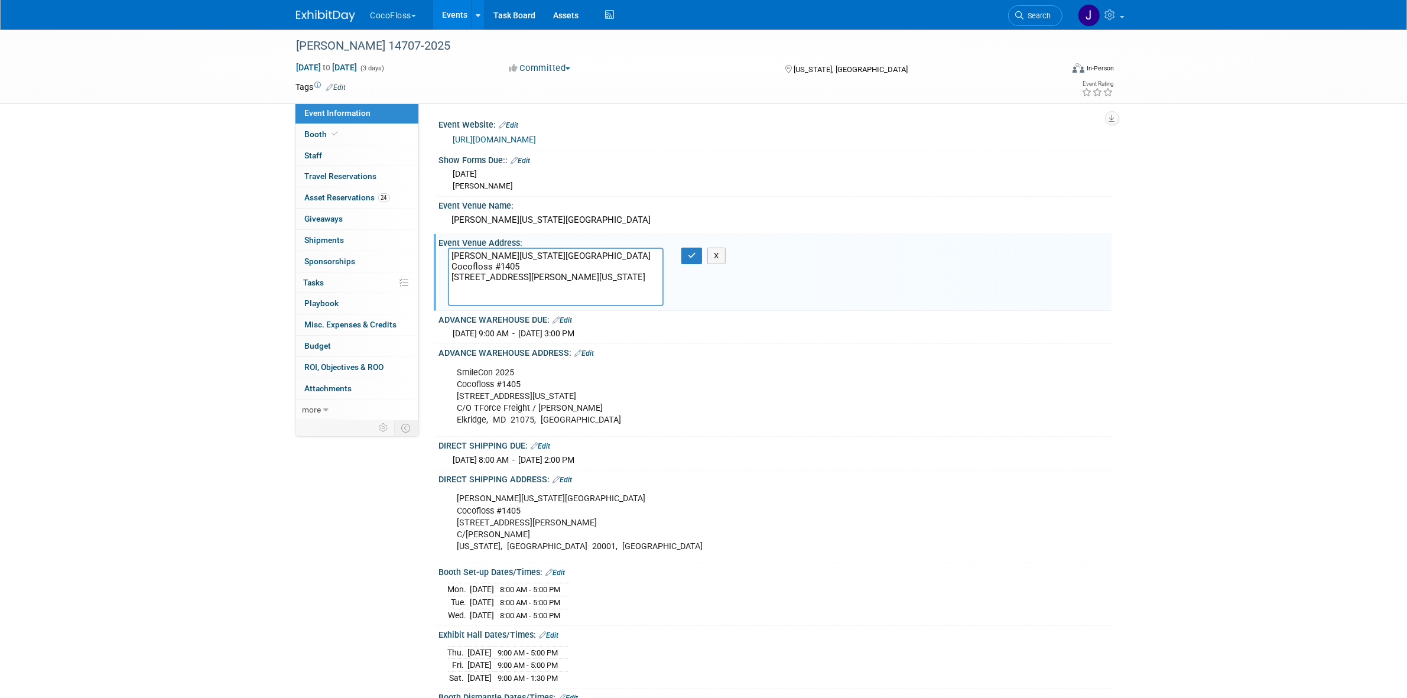
click at [518, 243] on div "Event Venue Address:" at bounding box center [775, 241] width 672 height 15
click at [518, 252] on textarea "[PERSON_NAME][US_STATE][GEOGRAPHIC_DATA] Cocofloss #1405 [STREET_ADDRESS][PERSO…" at bounding box center [556, 277] width 216 height 58
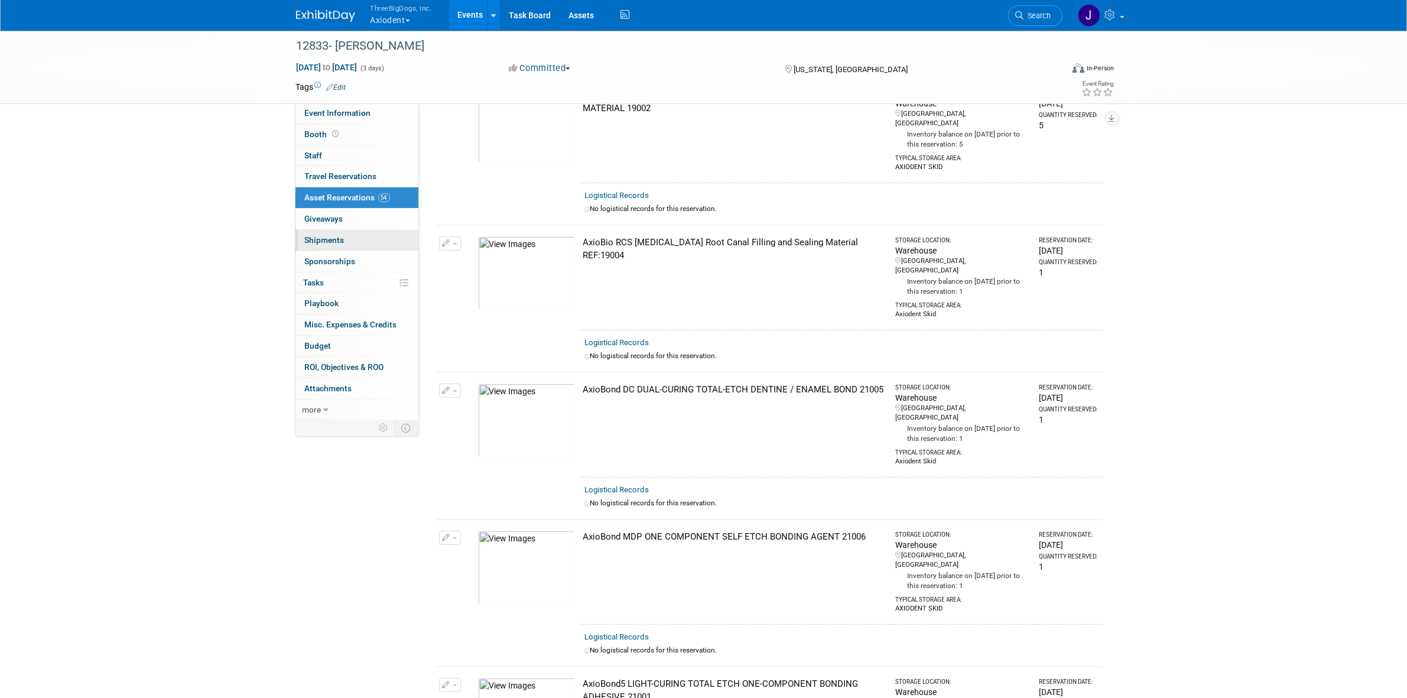
scroll to position [222, 0]
click at [389, 112] on link "Event Information" at bounding box center [356, 113] width 123 height 21
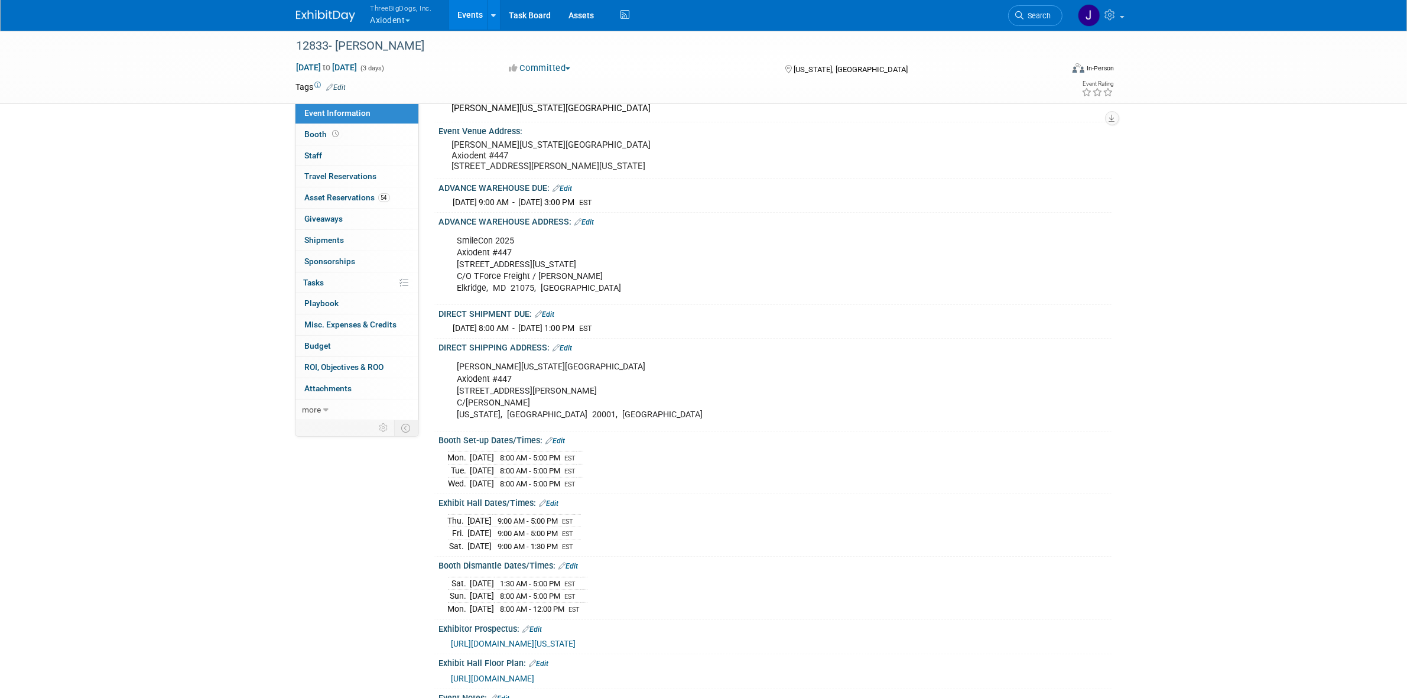
scroll to position [148, 0]
